Goal: Navigation & Orientation: Find specific page/section

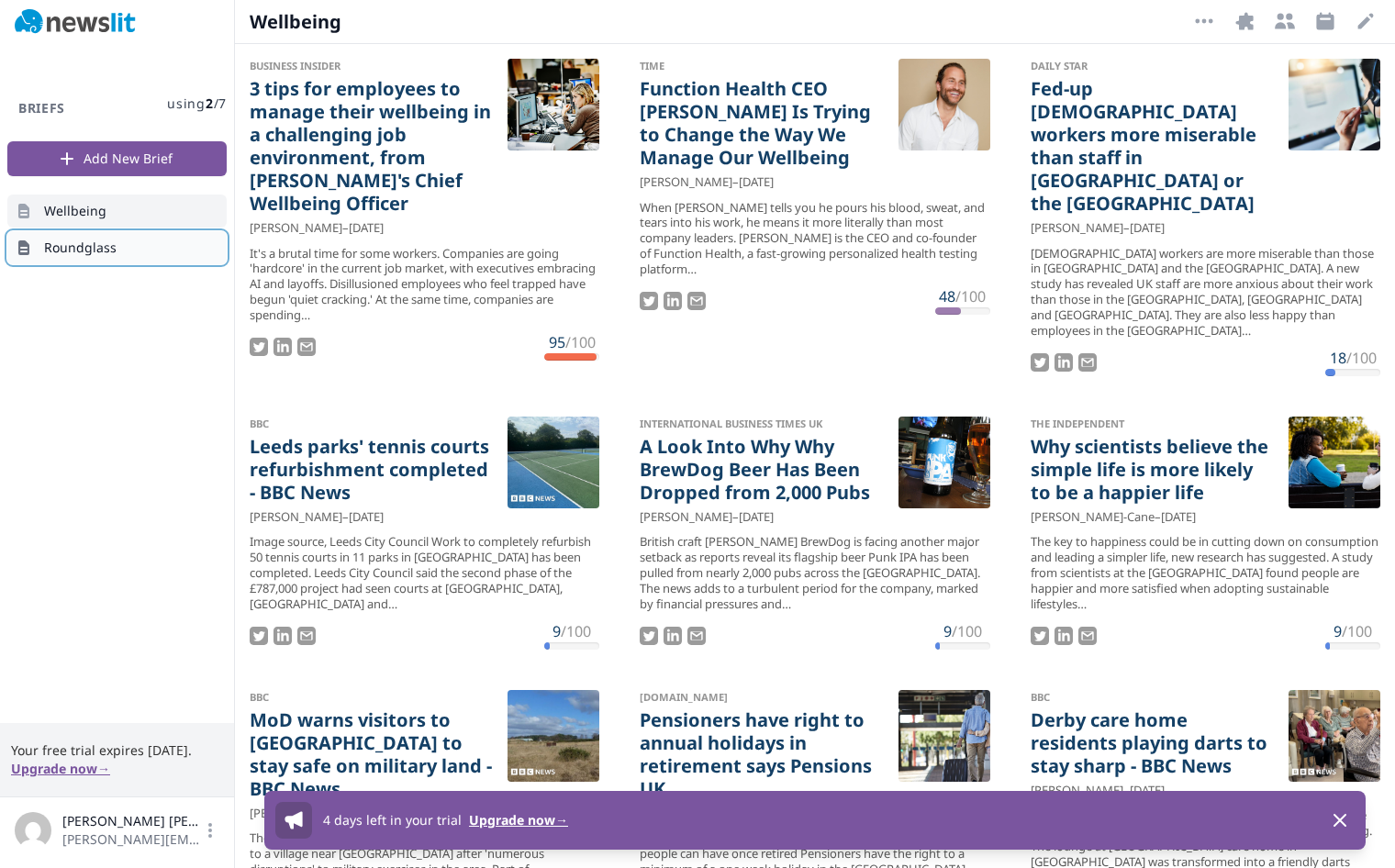
click at [98, 245] on span "Roundglass" at bounding box center [80, 248] width 73 height 18
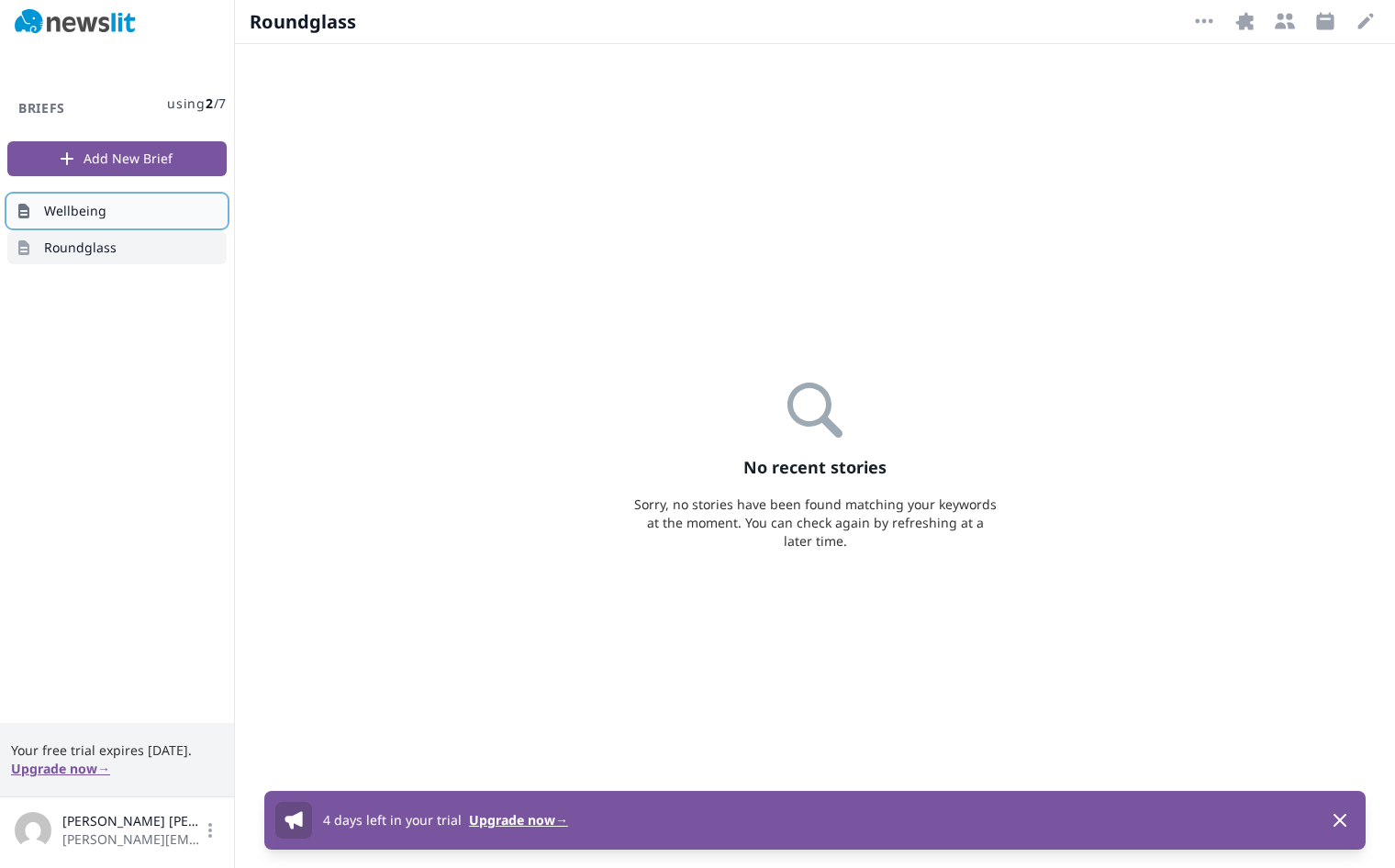
click at [109, 224] on link "Wellbeing" at bounding box center [117, 211] width 219 height 33
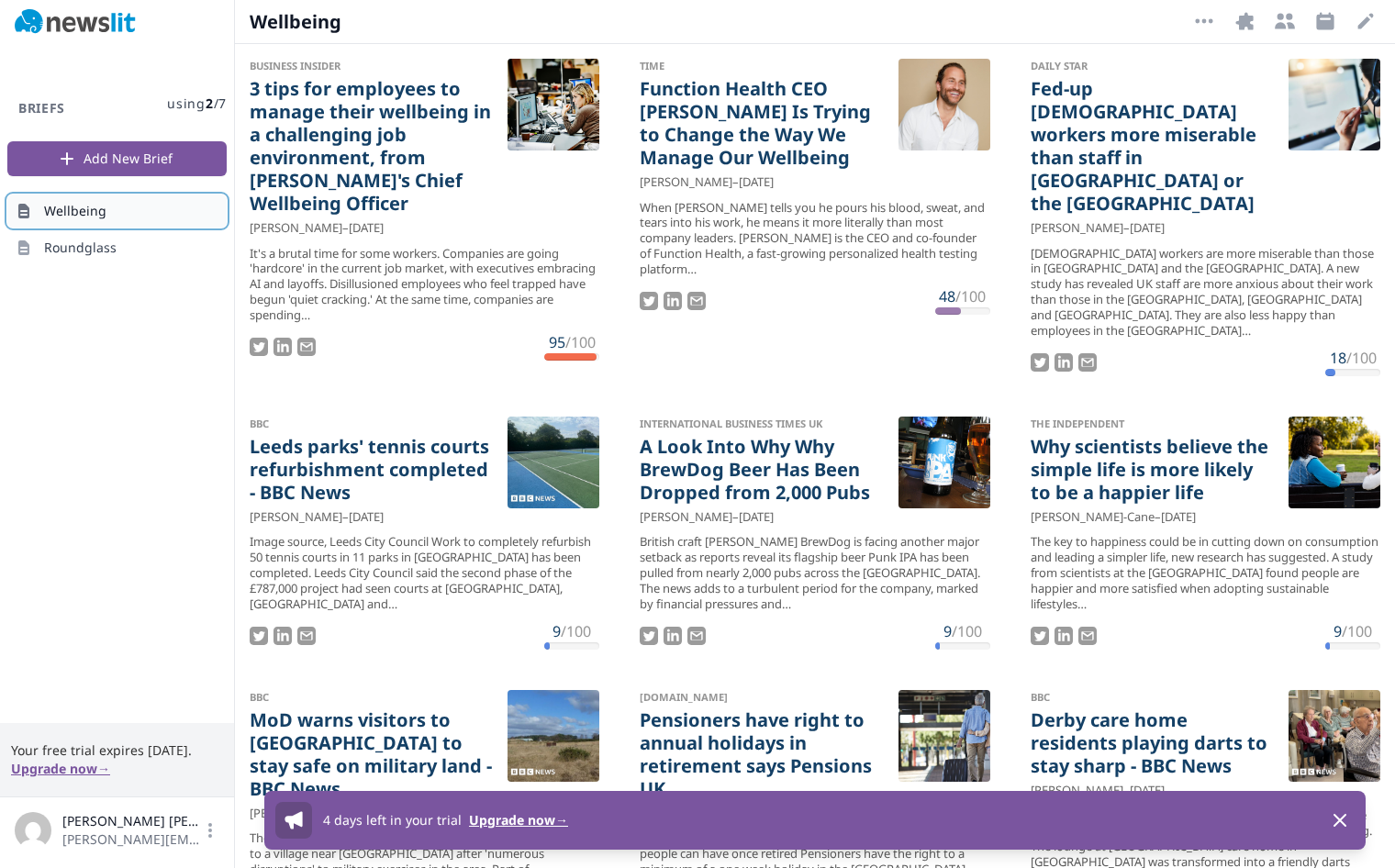
click at [101, 205] on span "Wellbeing" at bounding box center [75, 210] width 62 height 18
